Goal: Task Accomplishment & Management: Use online tool/utility

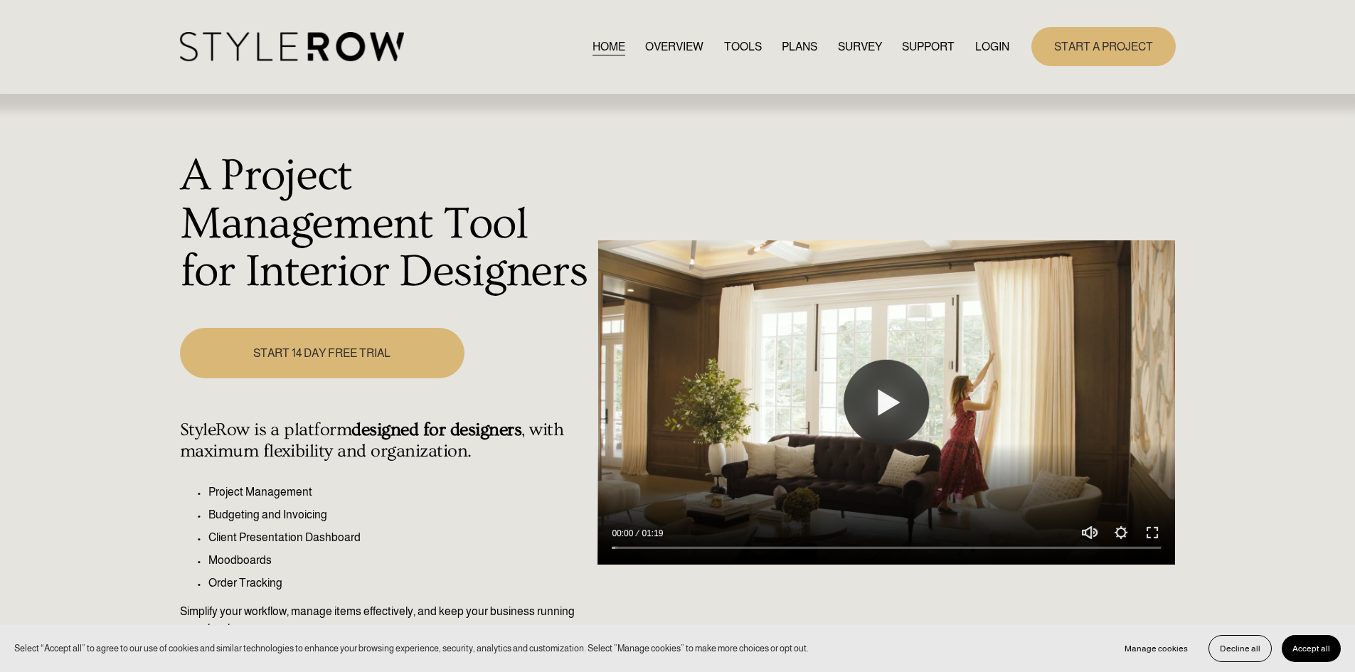
click at [979, 33] on div "HOME OVERVIEW TOOLS PLANS SURVEY SUPPORT QUESTIONS" at bounding box center [595, 46] width 830 height 29
click at [981, 38] on link "LOGIN" at bounding box center [992, 46] width 34 height 19
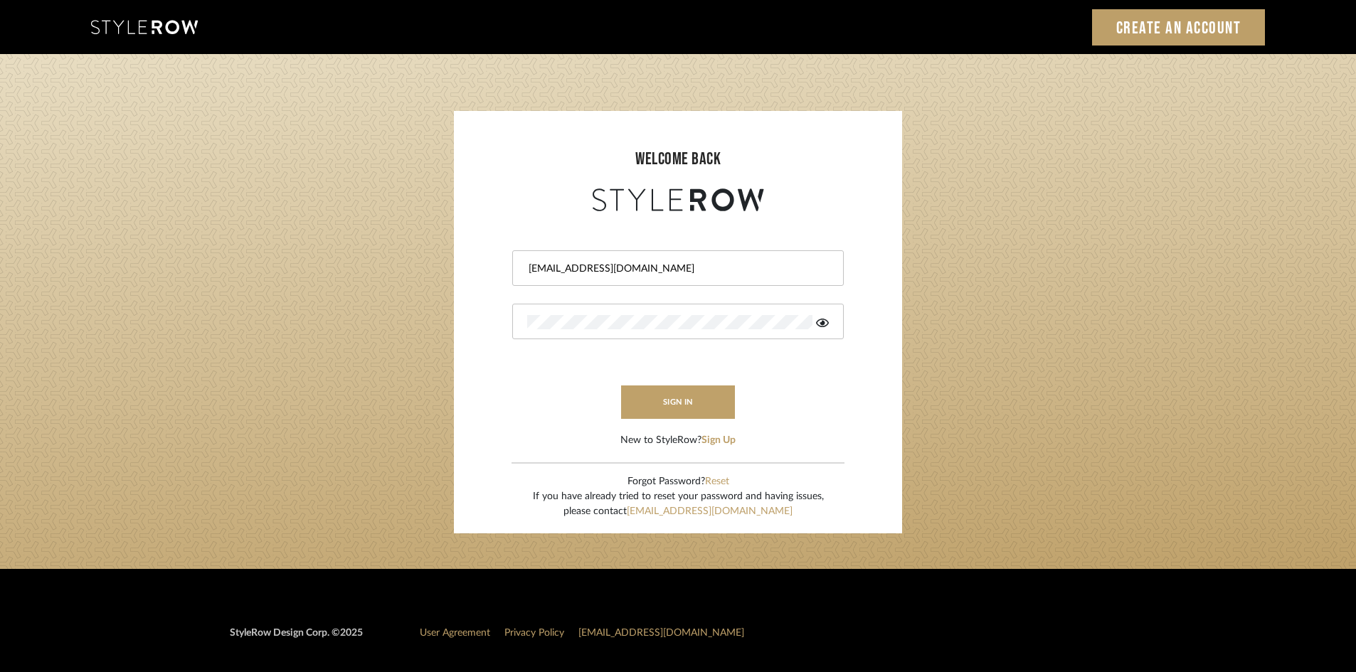
click at [655, 403] on button "sign in" at bounding box center [678, 402] width 114 height 33
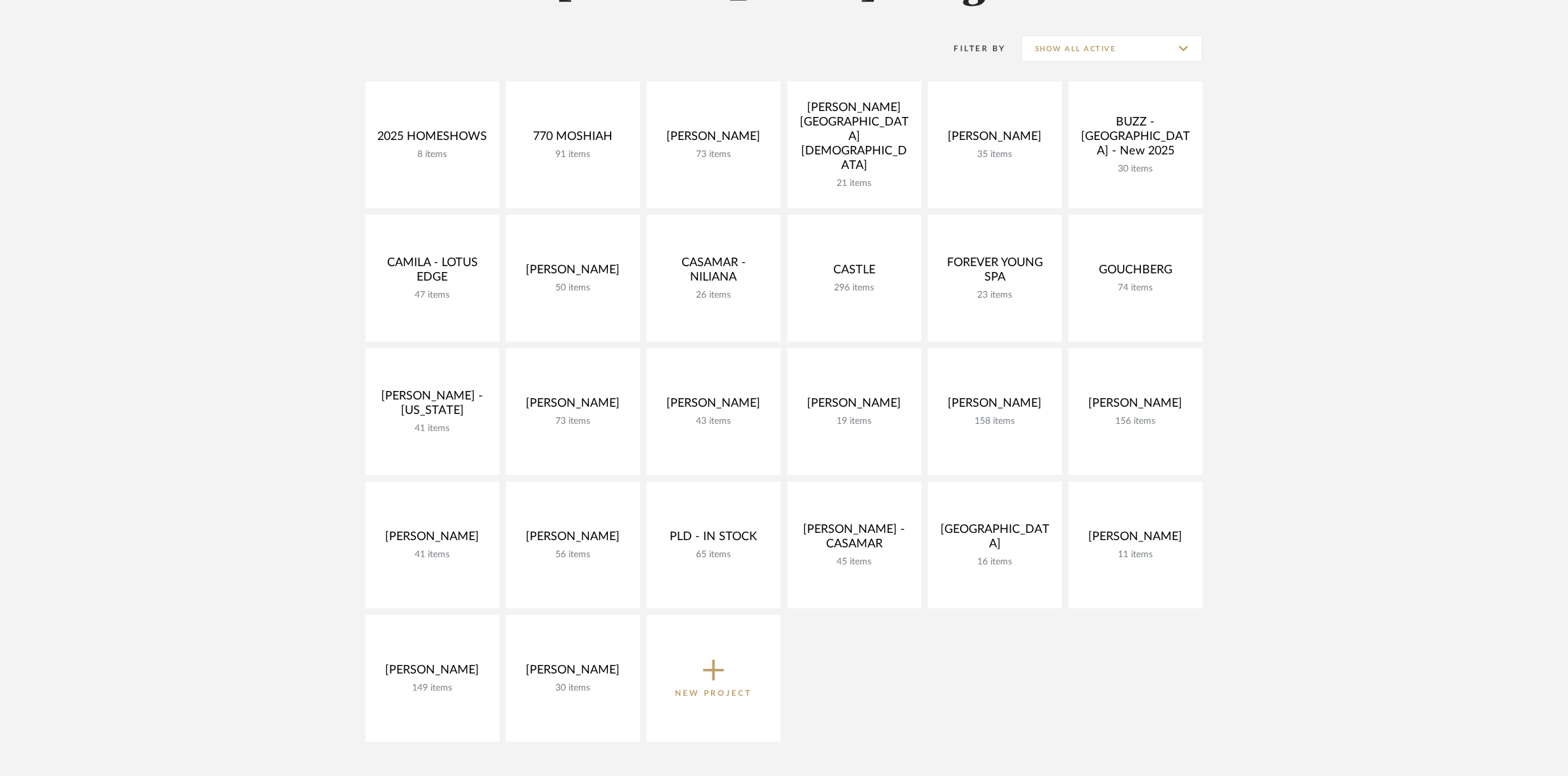
scroll to position [247, 0]
click at [784, 388] on div "2025 HOMESHOWS 8 items View Budget Open Project 770 [GEOGRAPHIC_DATA] 91 items …" at bounding box center [784, 413] width 946 height 667
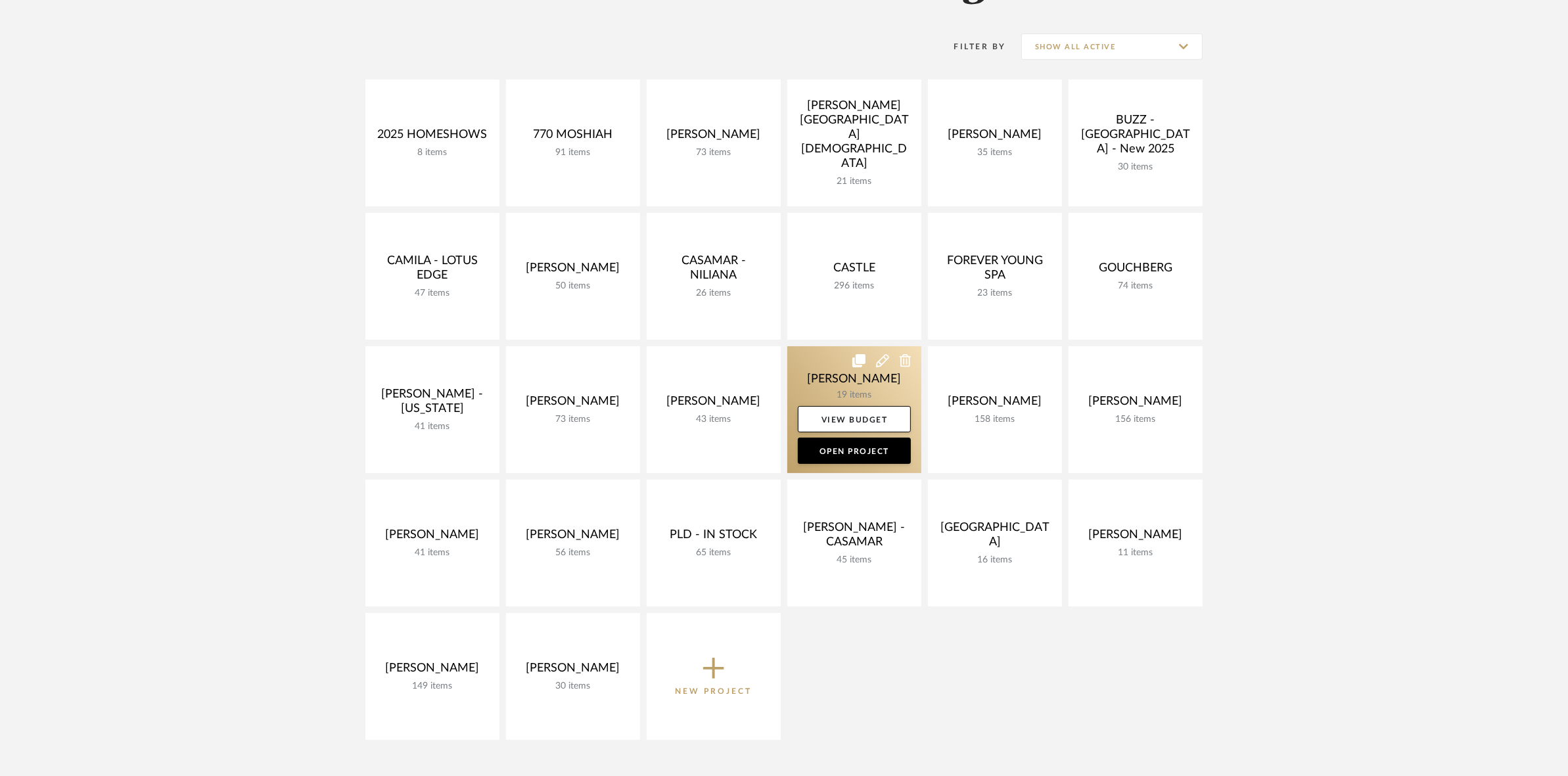
click at [804, 385] on link at bounding box center [854, 409] width 134 height 127
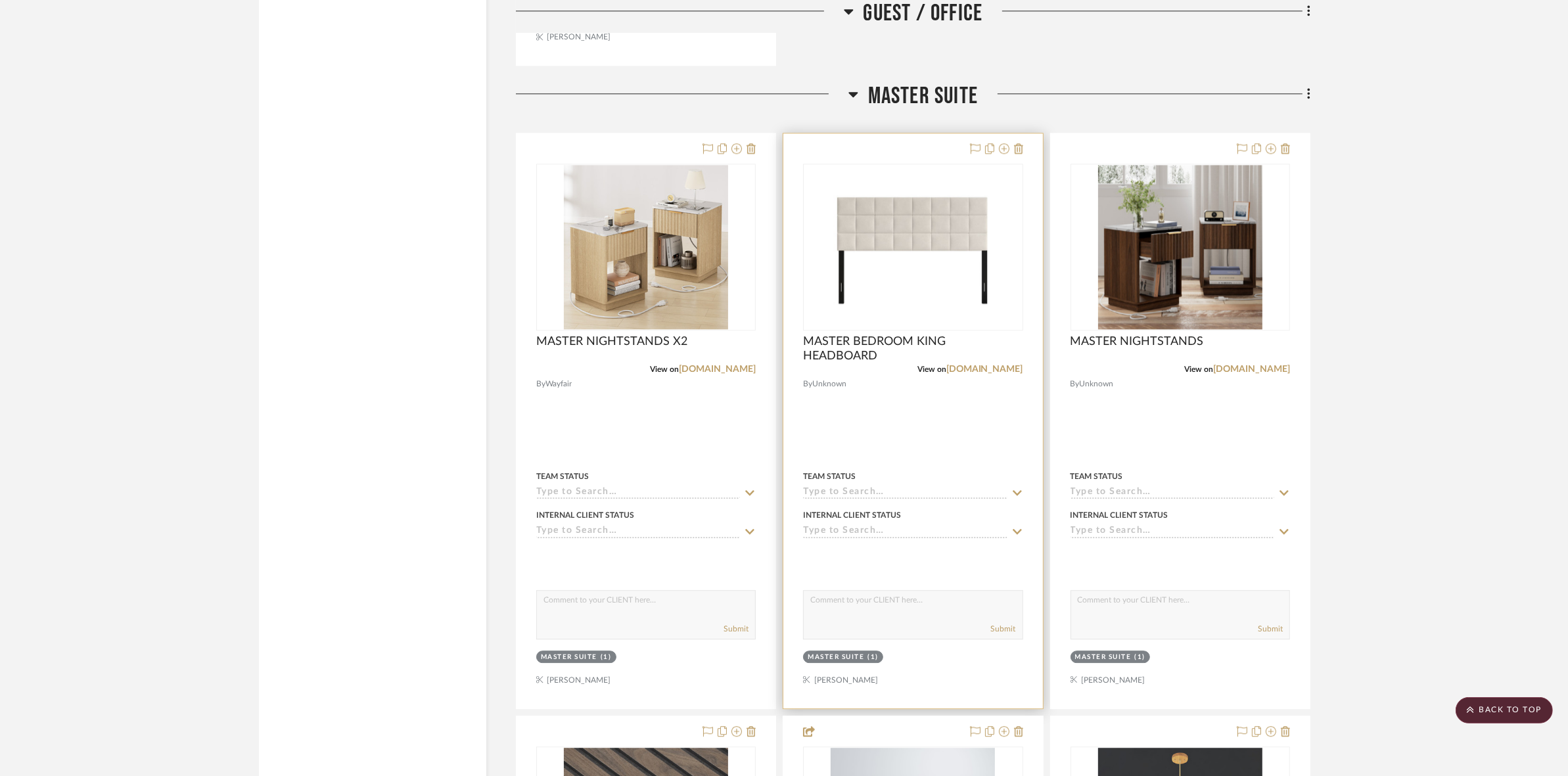
scroll to position [4107, 0]
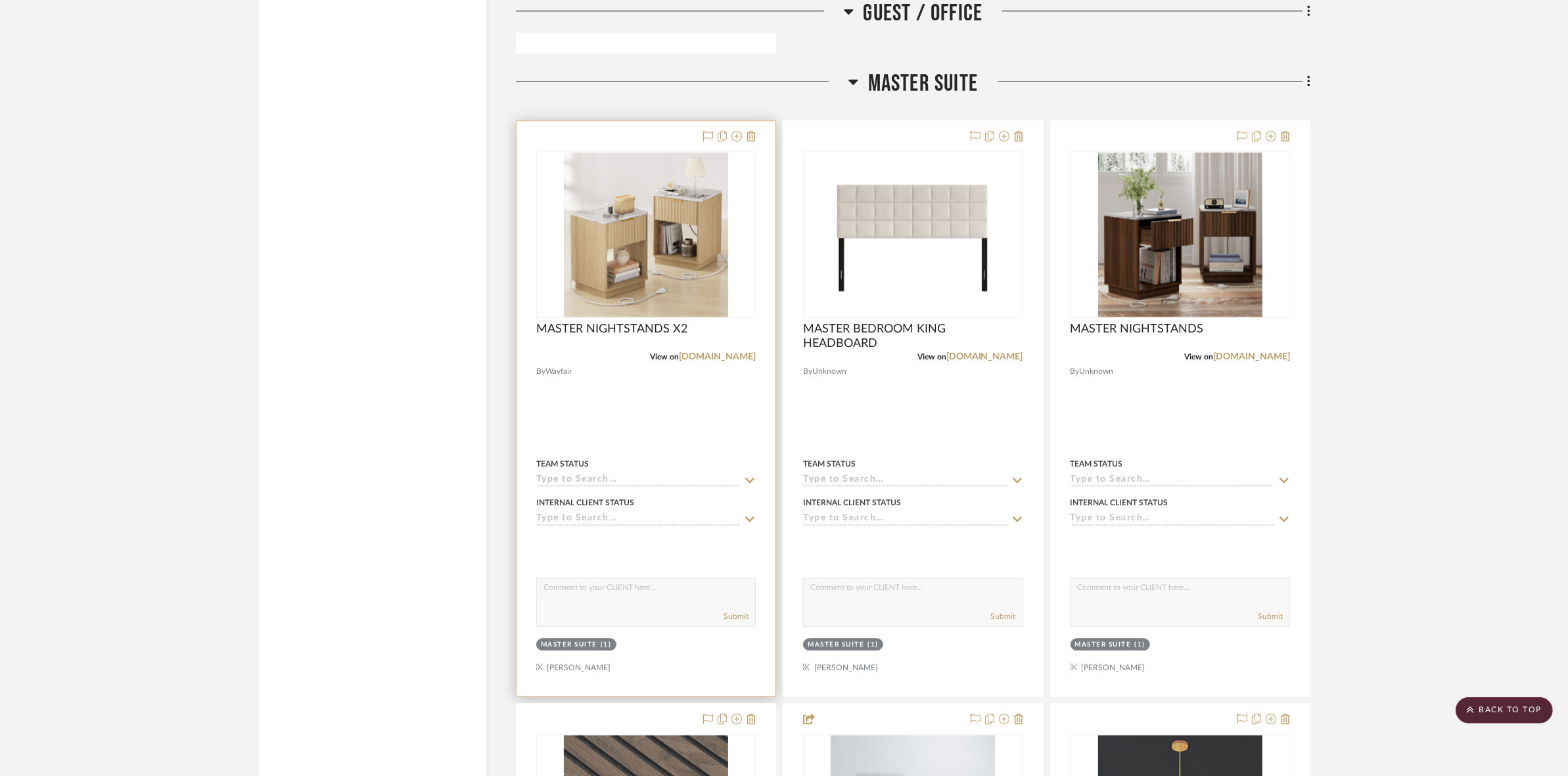
click at [0, 0] on img at bounding box center [0, 0] width 0 height 0
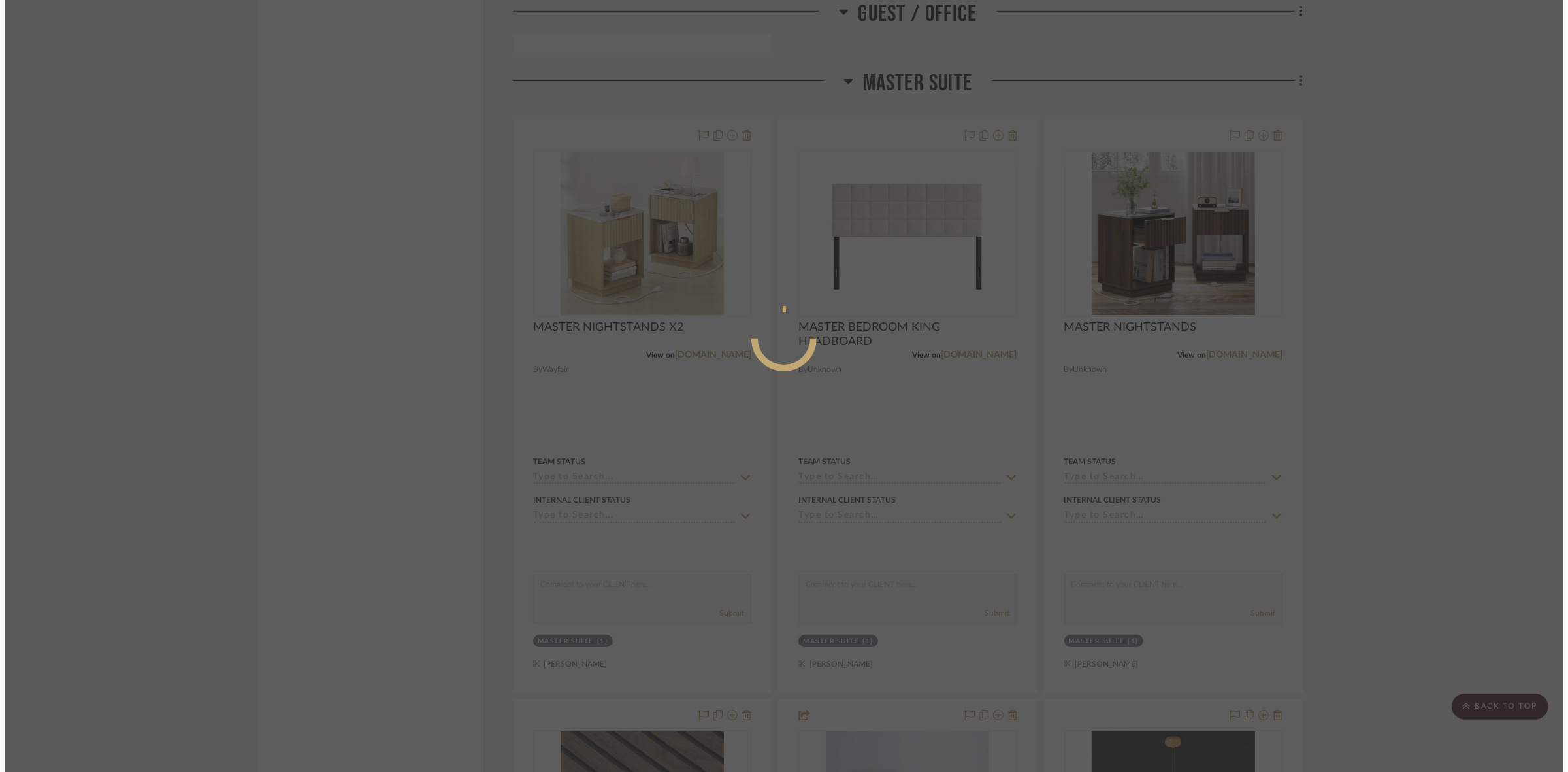
scroll to position [0, 0]
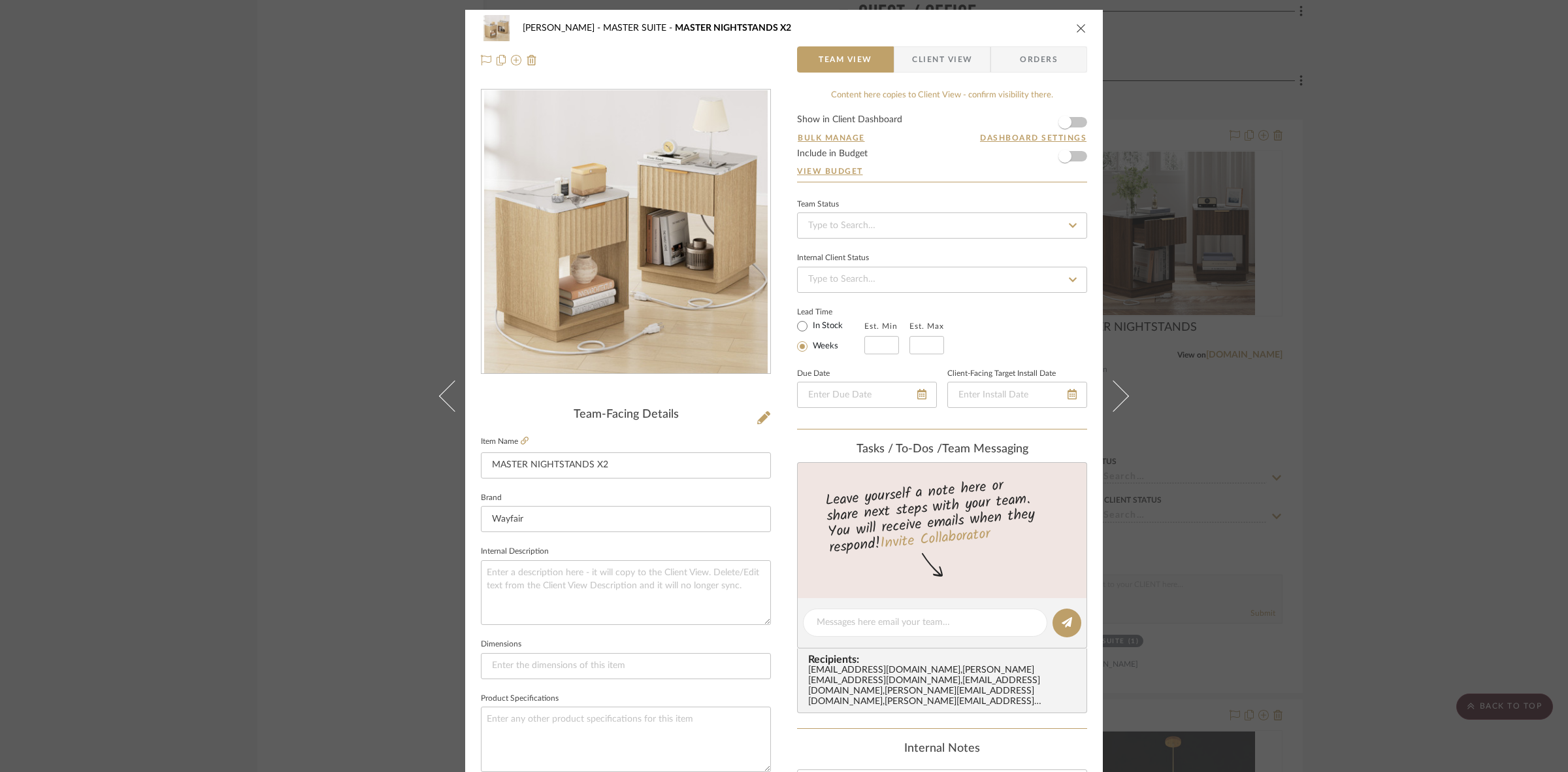
drag, startPoint x: 1304, startPoint y: 219, endPoint x: 1328, endPoint y: 182, distance: 44.1
click at [1304, 217] on div "[PERSON_NAME] MASTER SUITE MASTER NIGHTSTANDS X2 Team View Client View Orders T…" at bounding box center [784, 386] width 1568 height 772
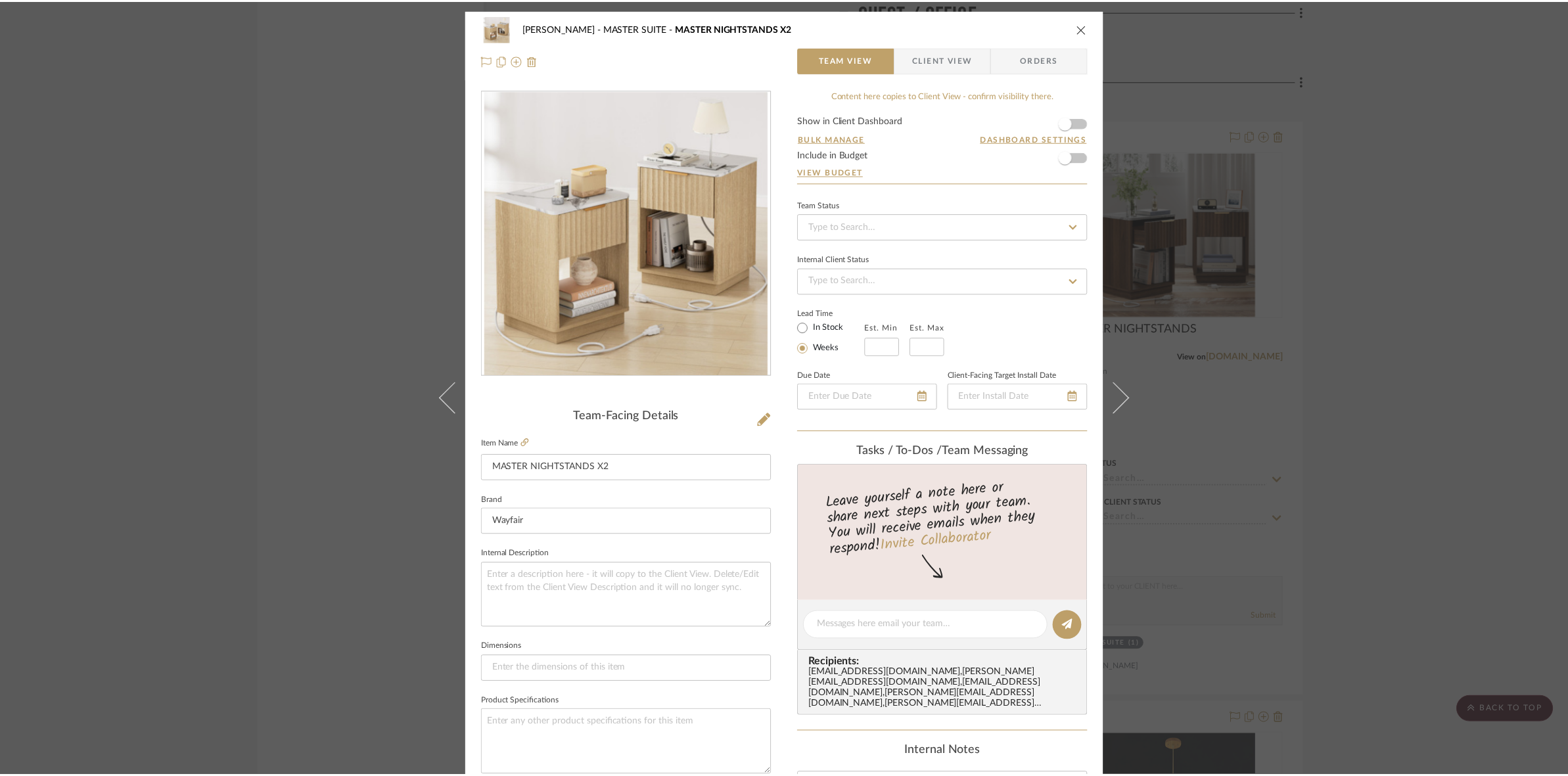
scroll to position [4107, 0]
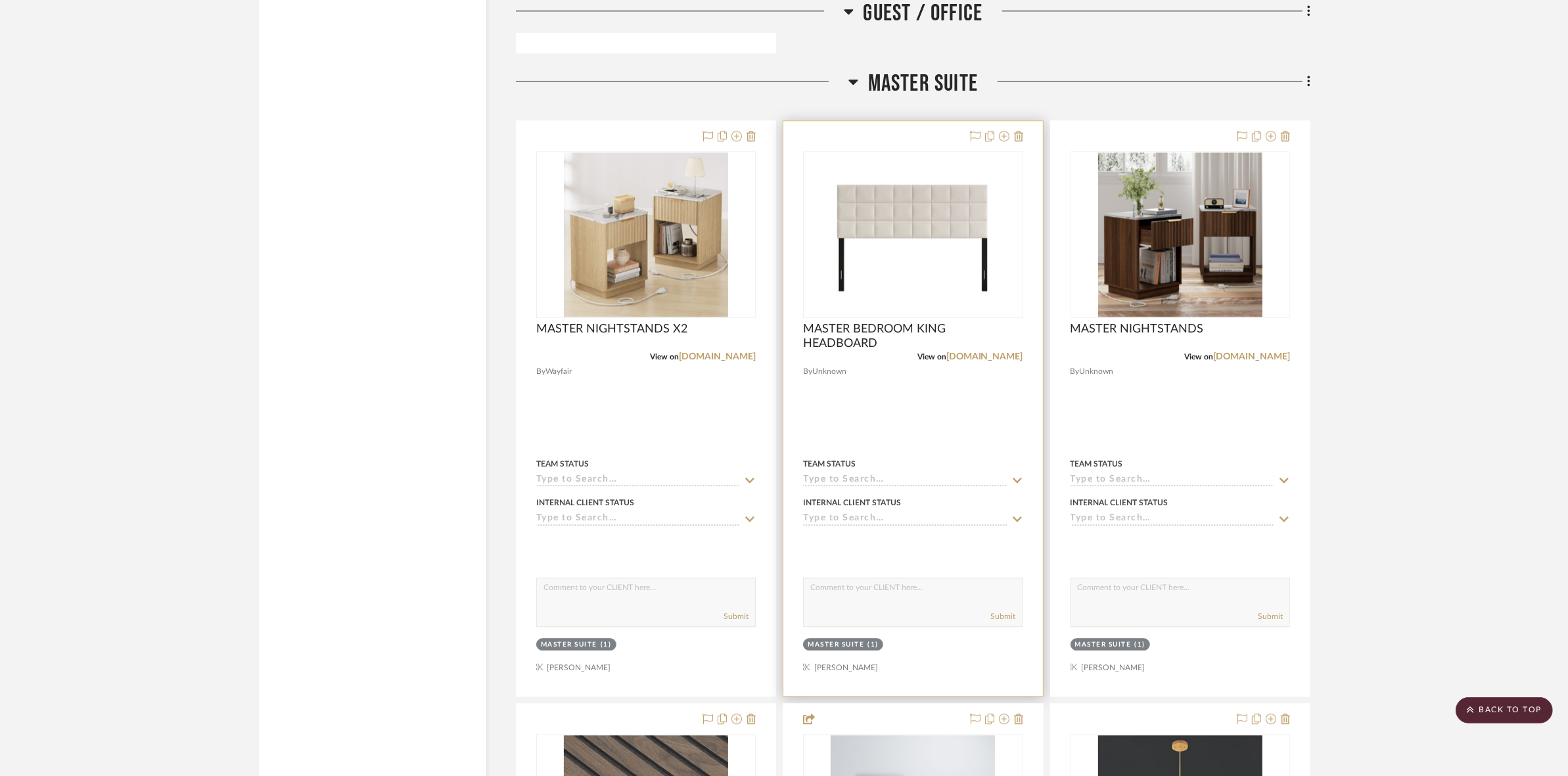
click at [882, 293] on img "0" at bounding box center [913, 235] width 164 height 164
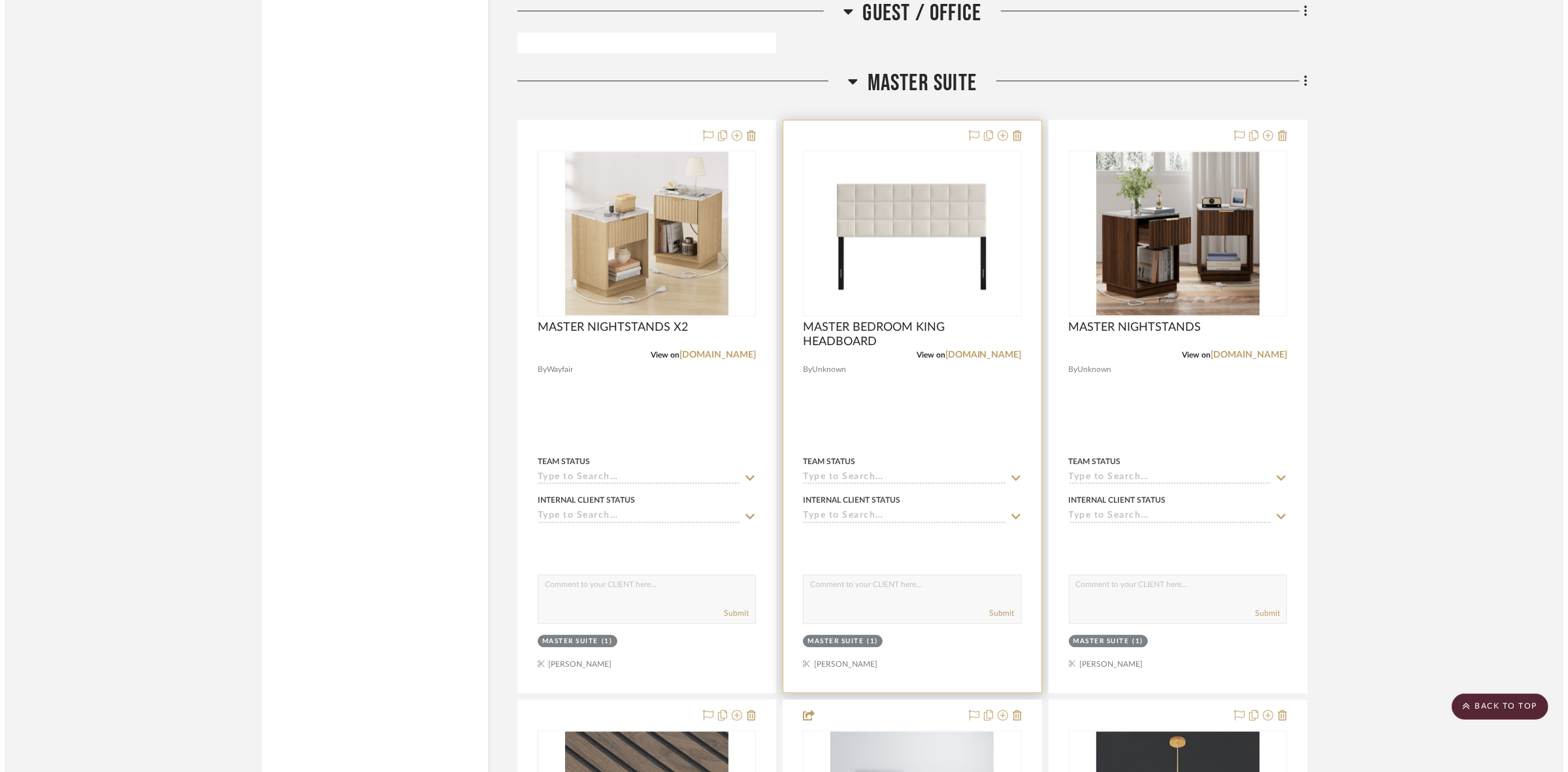
scroll to position [0, 0]
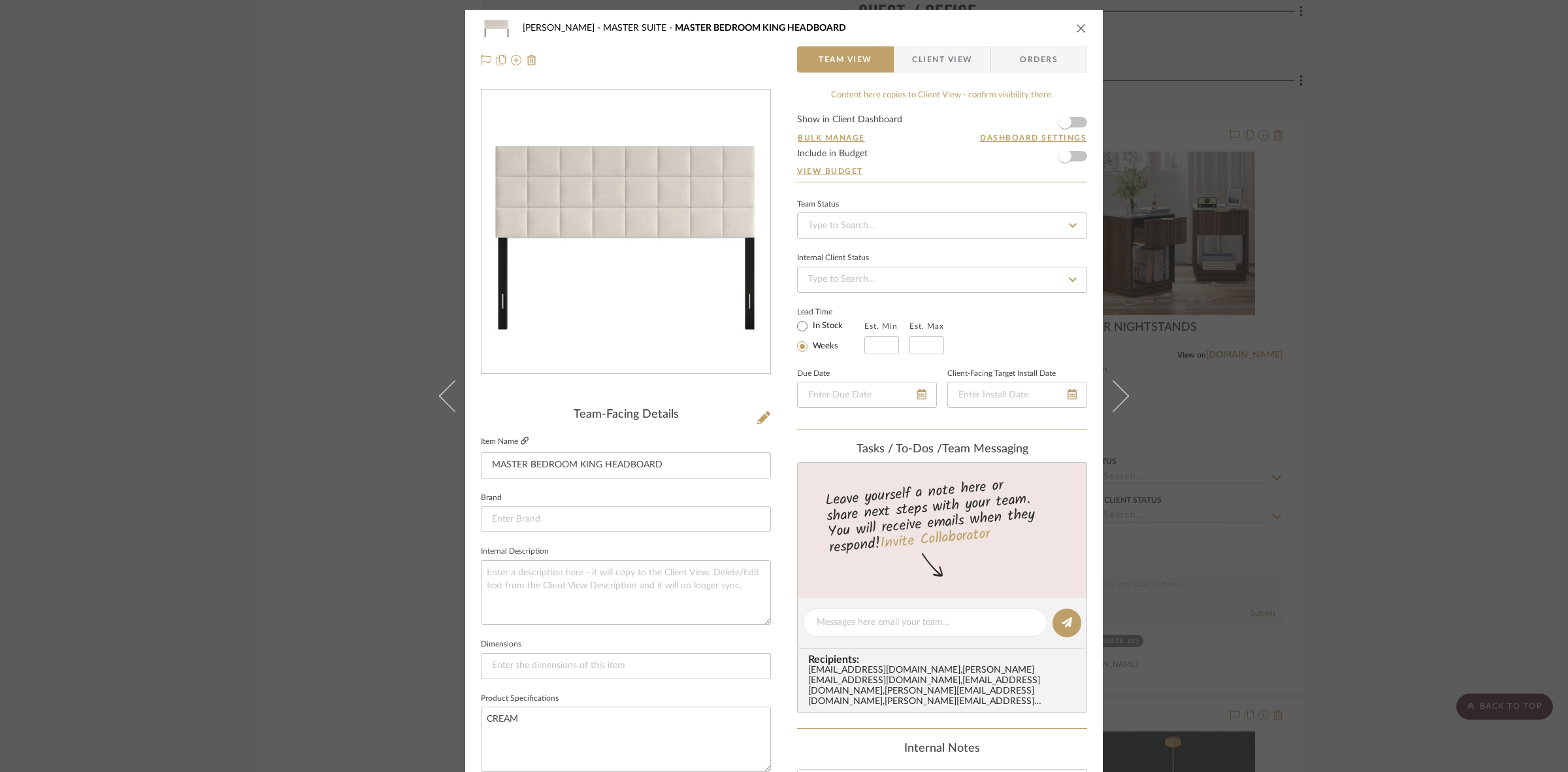
click at [521, 438] on icon at bounding box center [525, 440] width 8 height 8
